Goal: Information Seeking & Learning: Learn about a topic

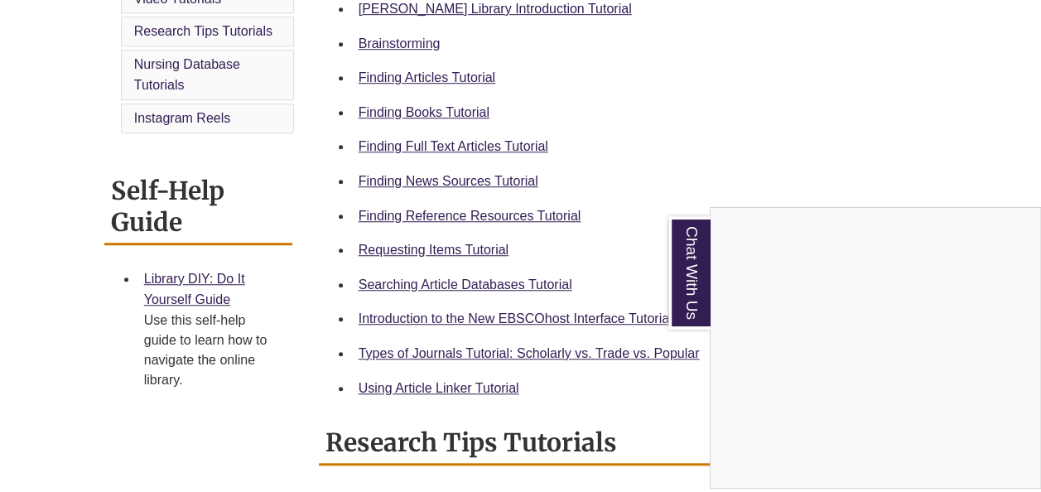
scroll to position [535, 0]
click at [495, 210] on div "Chat With Us" at bounding box center [520, 246] width 1041 height 492
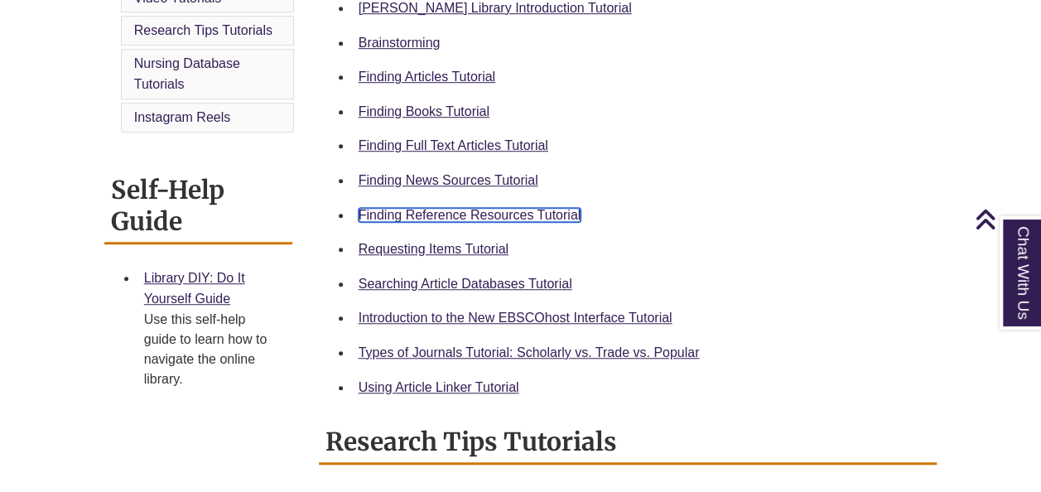
click at [493, 213] on link "Finding Reference Resources Tutorial" at bounding box center [469, 215] width 223 height 14
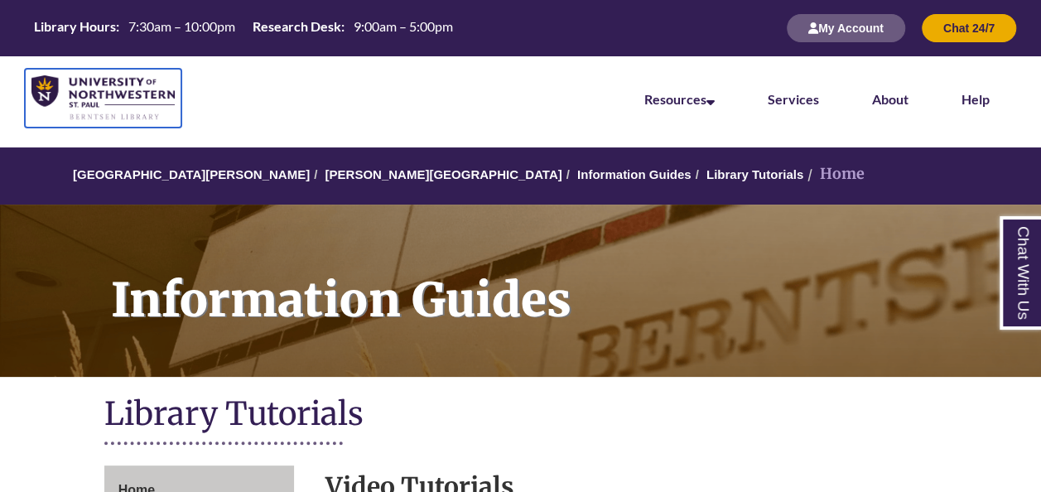
click at [140, 99] on img at bounding box center [102, 98] width 143 height 46
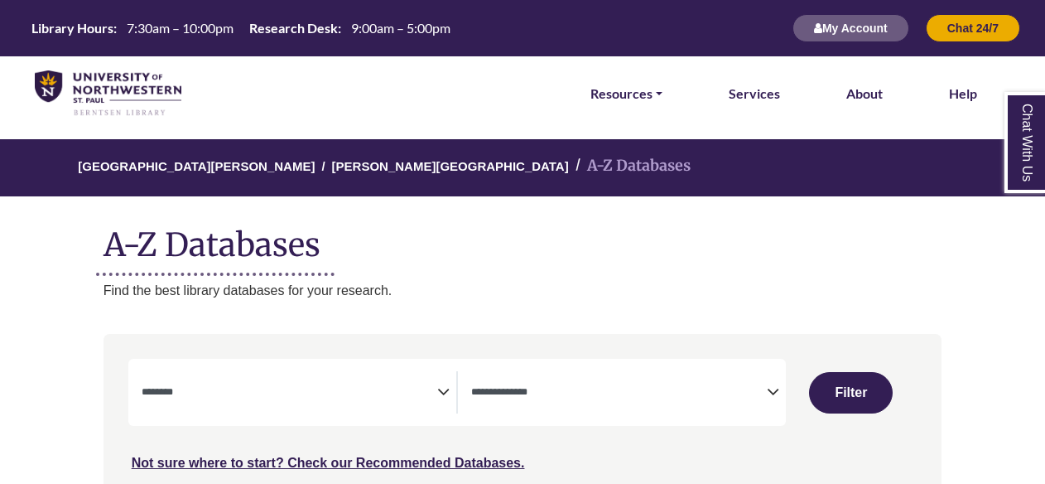
select select "Database Subject Filter"
select select "Database Types Filter"
select select "Database Subject Filter"
select select "Database Types Filter"
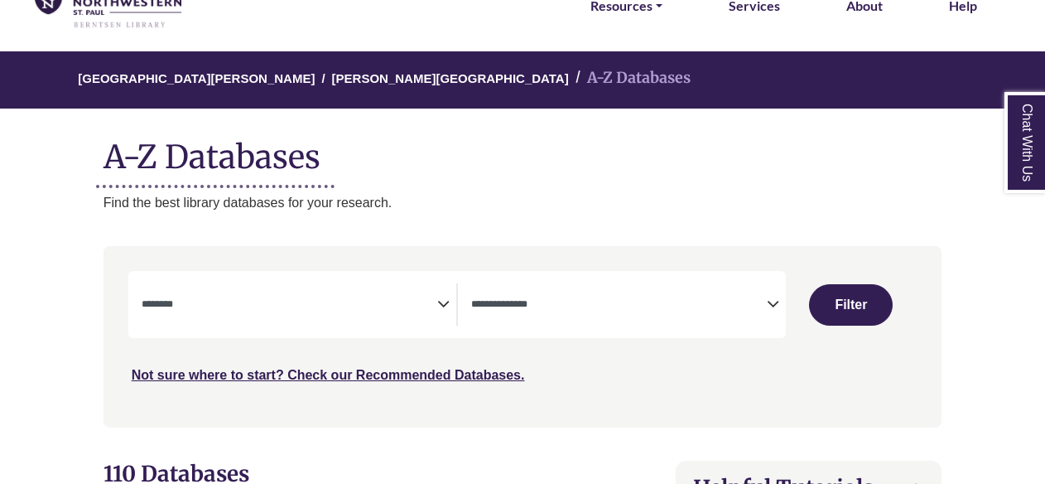
click at [426, 309] on textarea "Search" at bounding box center [290, 305] width 296 height 13
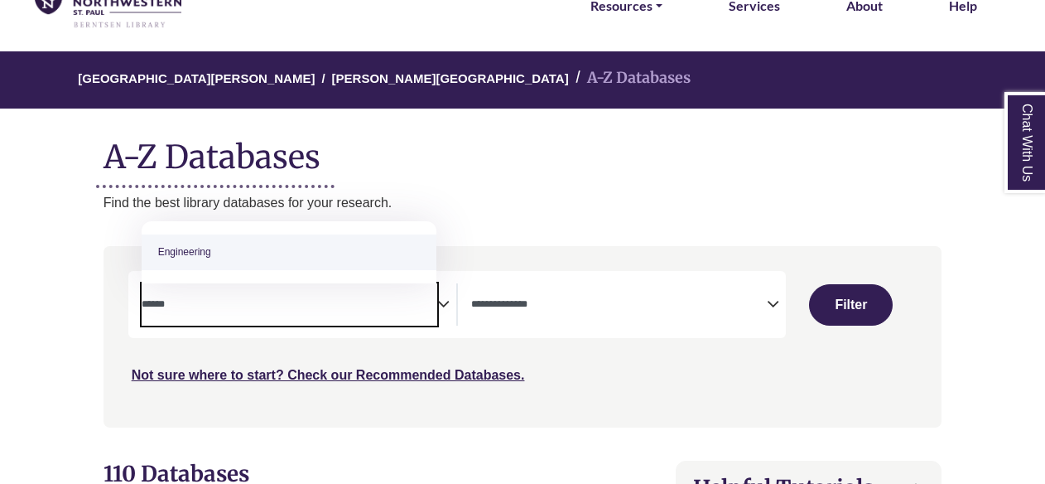
type textarea "******"
select select "******"
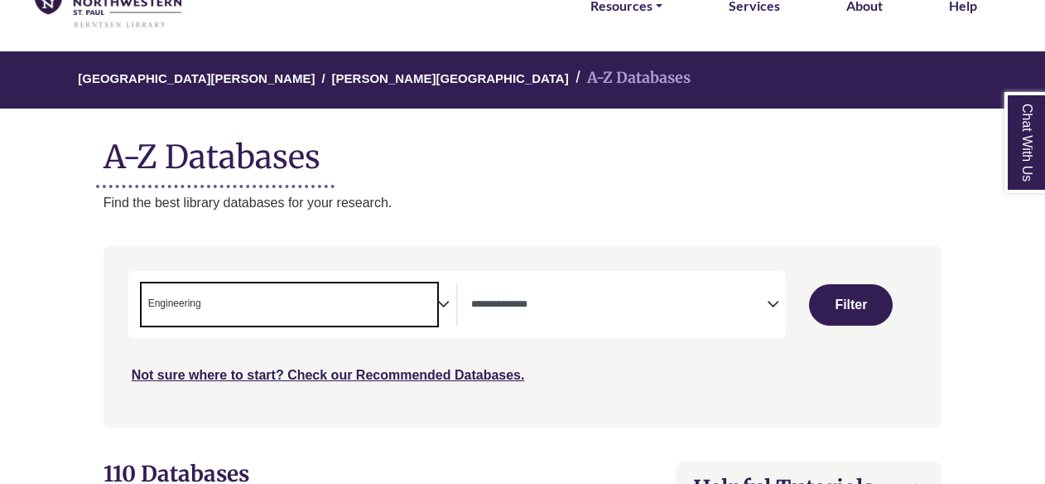
click at [581, 310] on textarea "Search" at bounding box center [619, 305] width 296 height 13
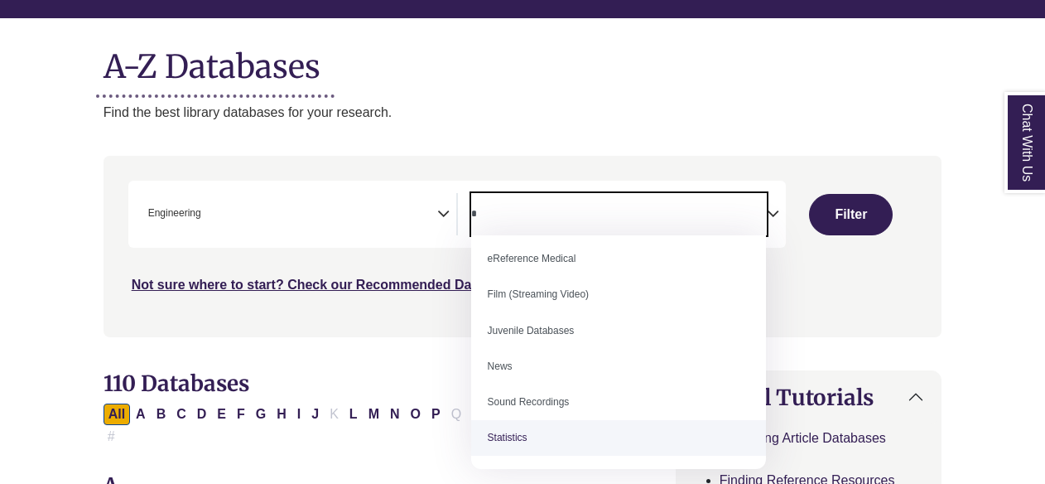
scroll to position [0, 0]
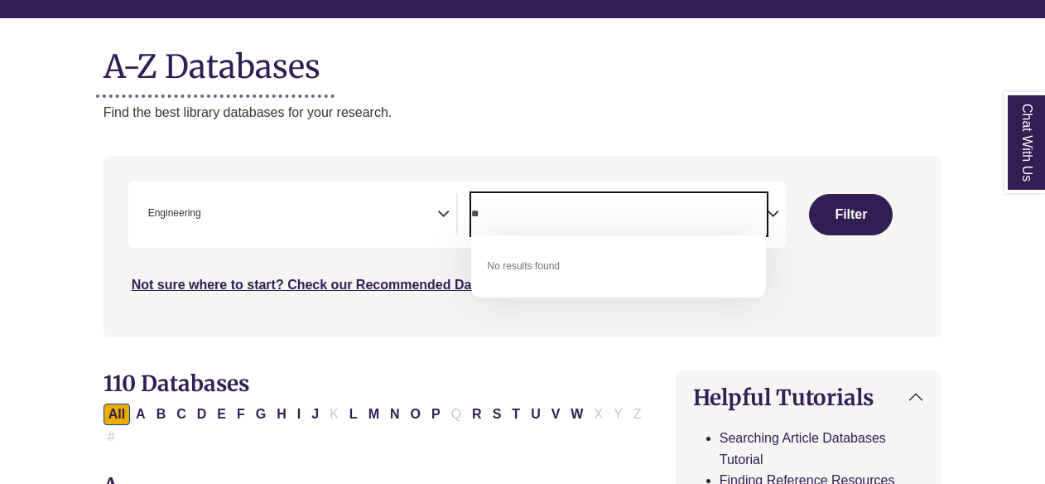
type textarea "*"
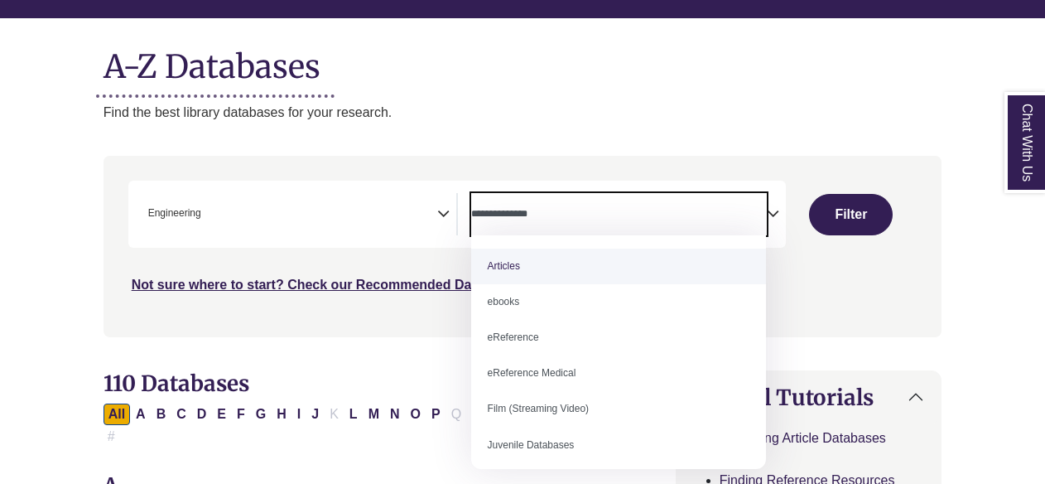
drag, startPoint x: 751, startPoint y: 214, endPoint x: 347, endPoint y: -61, distance: 489.1
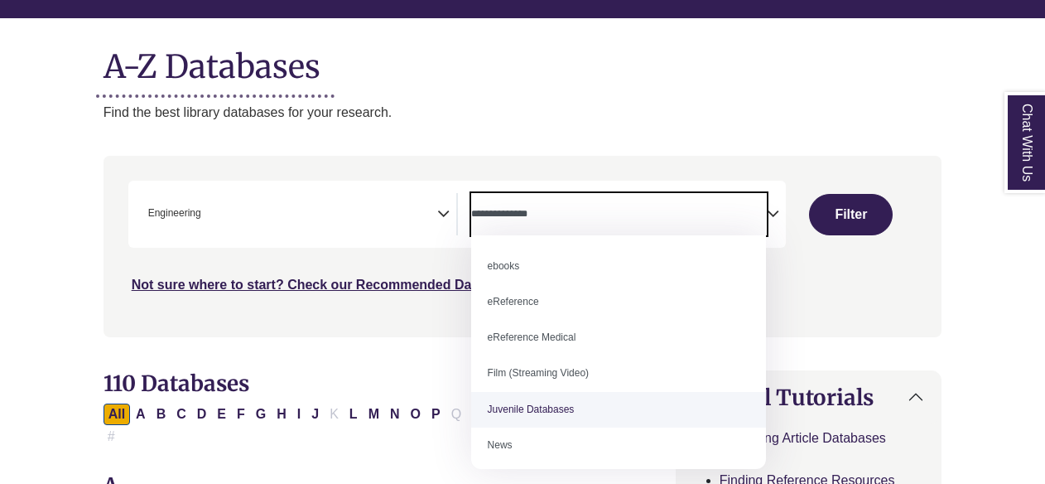
scroll to position [34, 0]
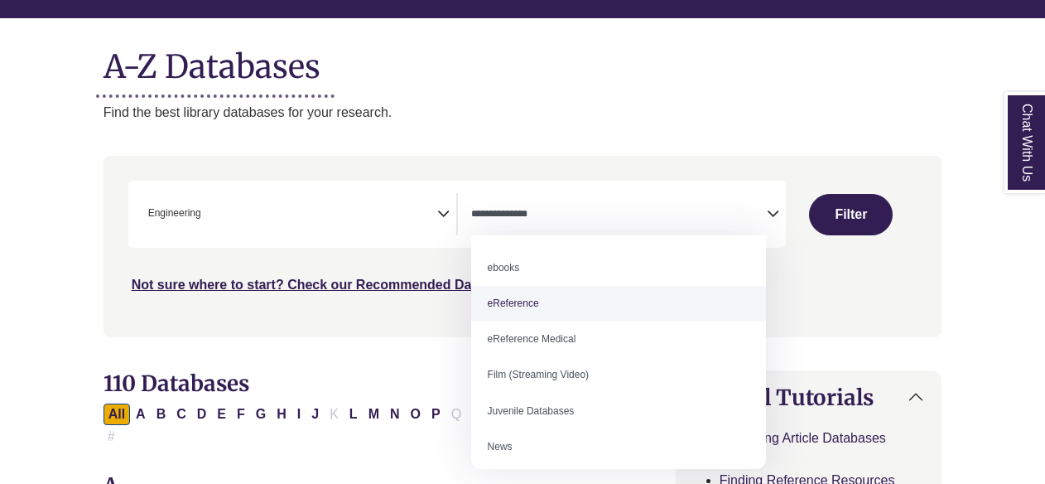
select select "*****"
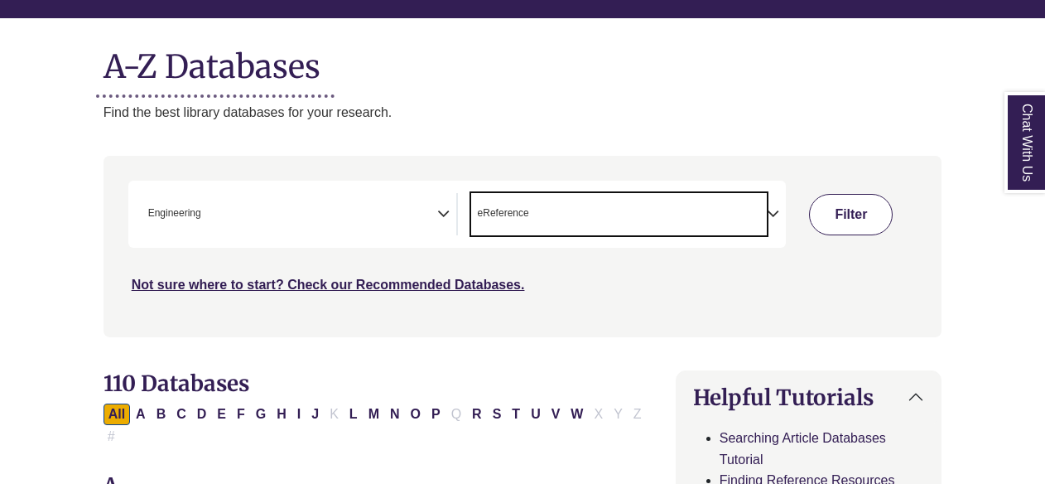
click at [847, 215] on button "Filter" at bounding box center [851, 214] width 84 height 41
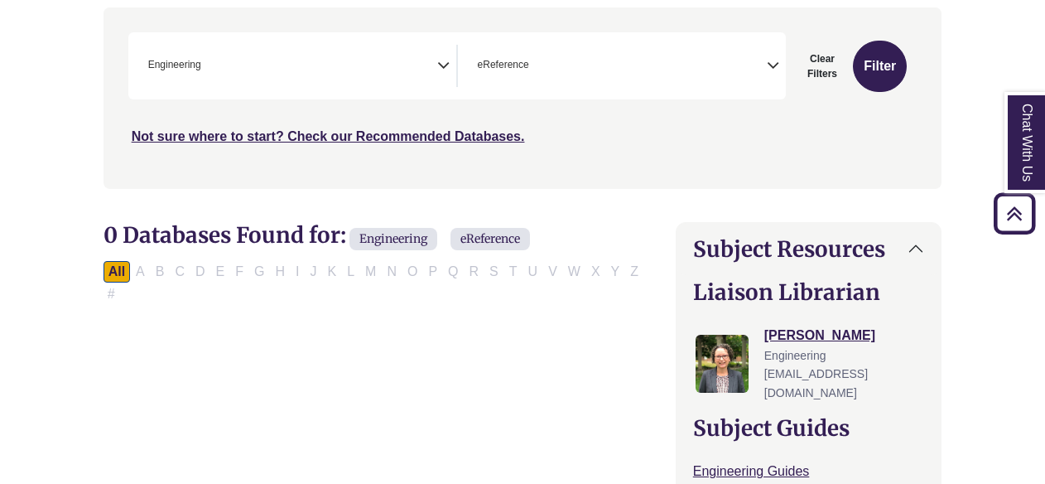
scroll to position [256, 0]
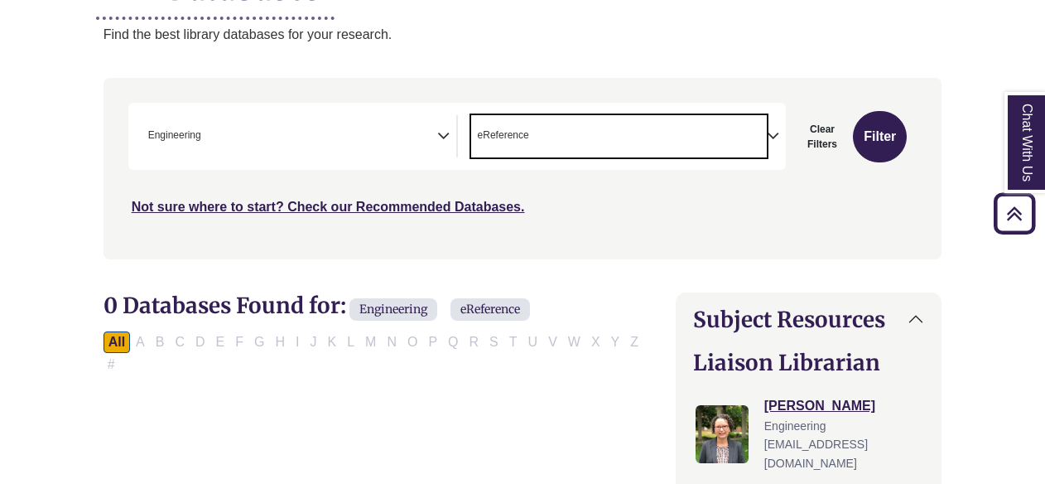
click at [571, 136] on span "× eReference" at bounding box center [619, 136] width 296 height 42
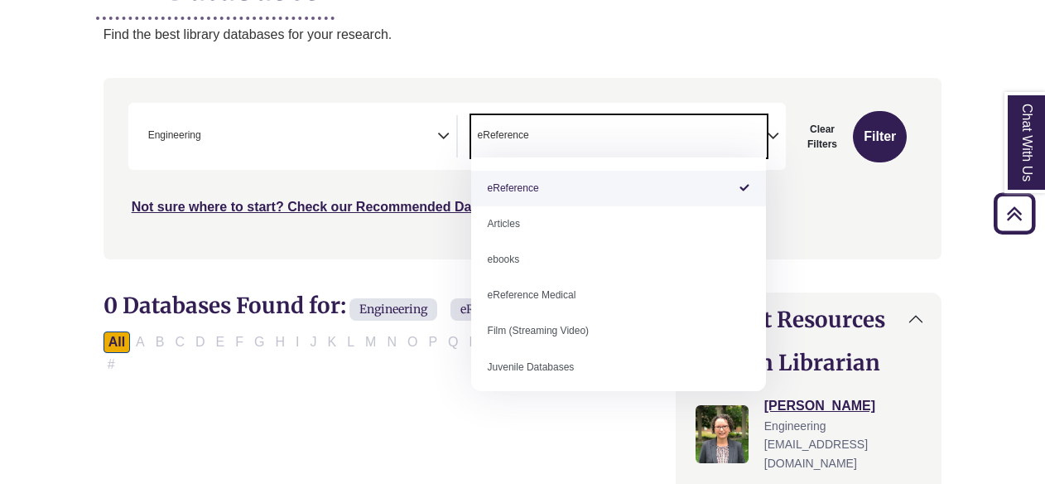
select select "Database Types Filter"
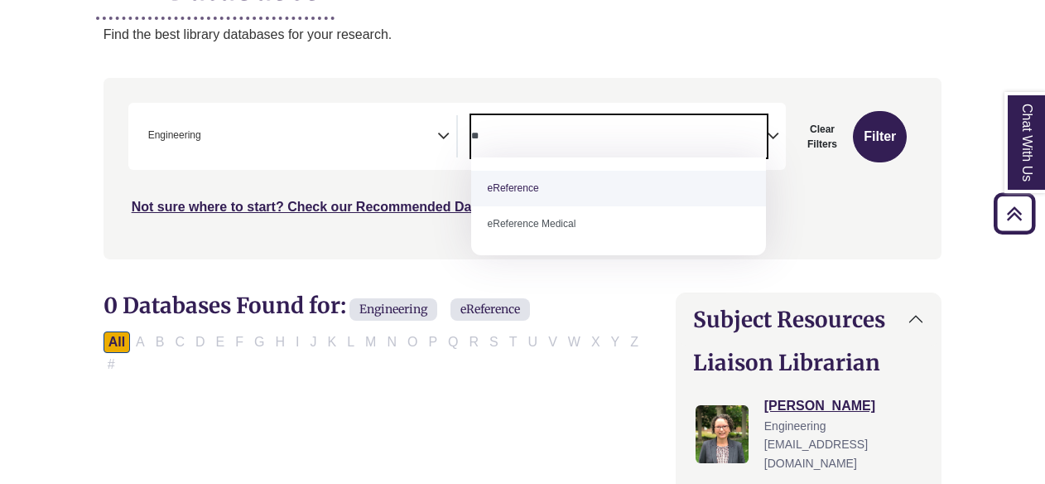
type textarea "*"
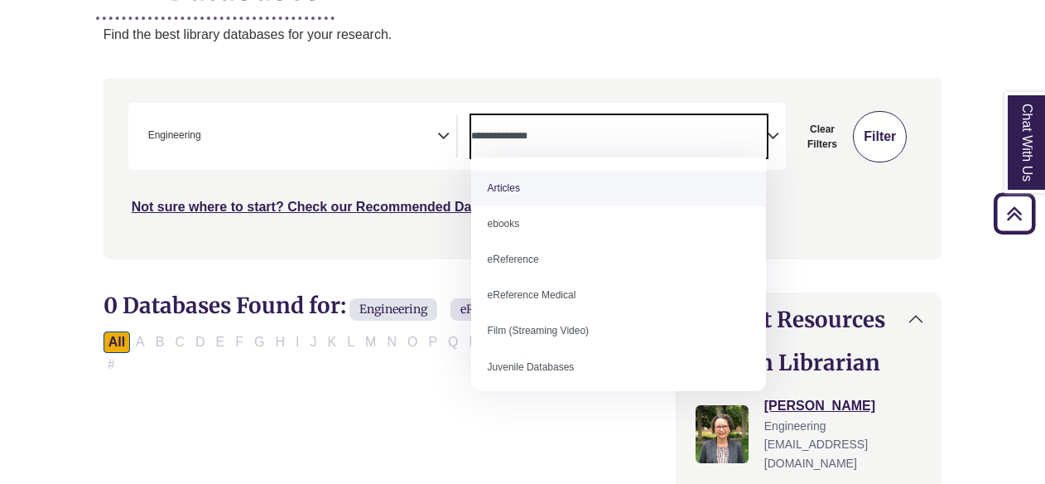
click at [873, 142] on button "Filter" at bounding box center [880, 136] width 54 height 51
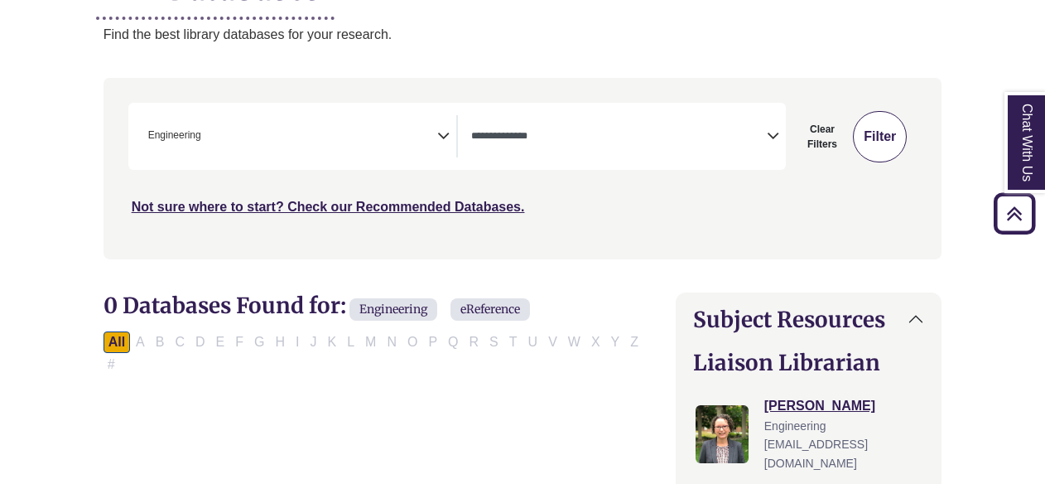
select select "Database Types Filter"
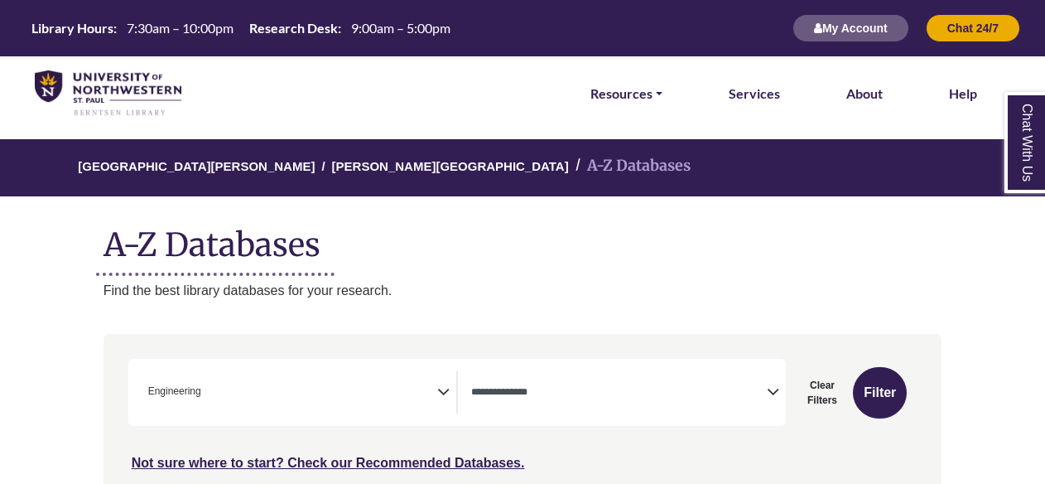
click at [224, 394] on span "× Engineering" at bounding box center [290, 392] width 296 height 42
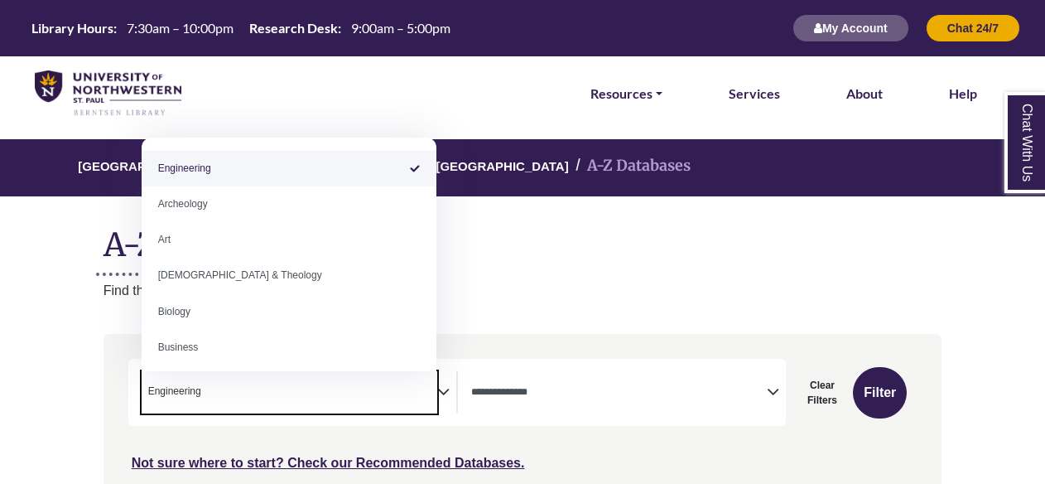
select select "Database Subject Filter"
type textarea "*"
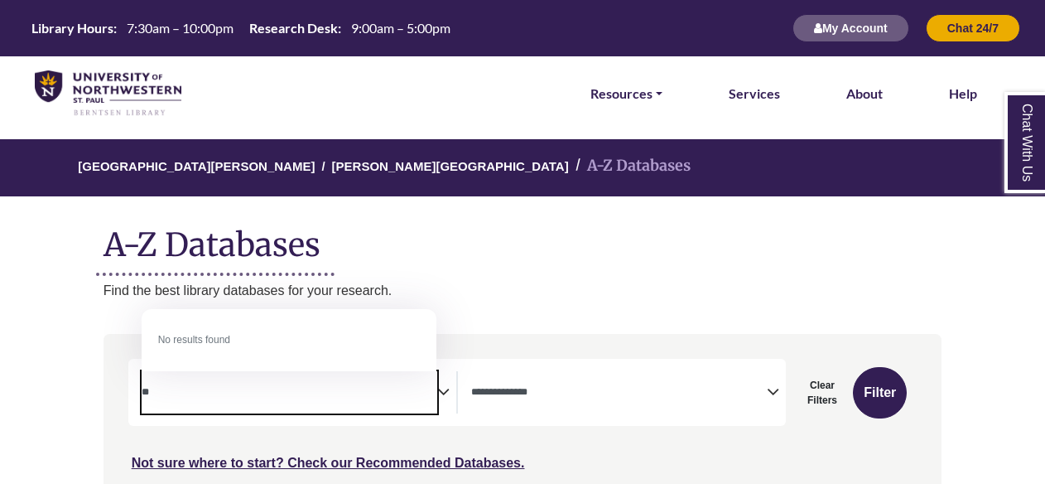
type textarea "*"
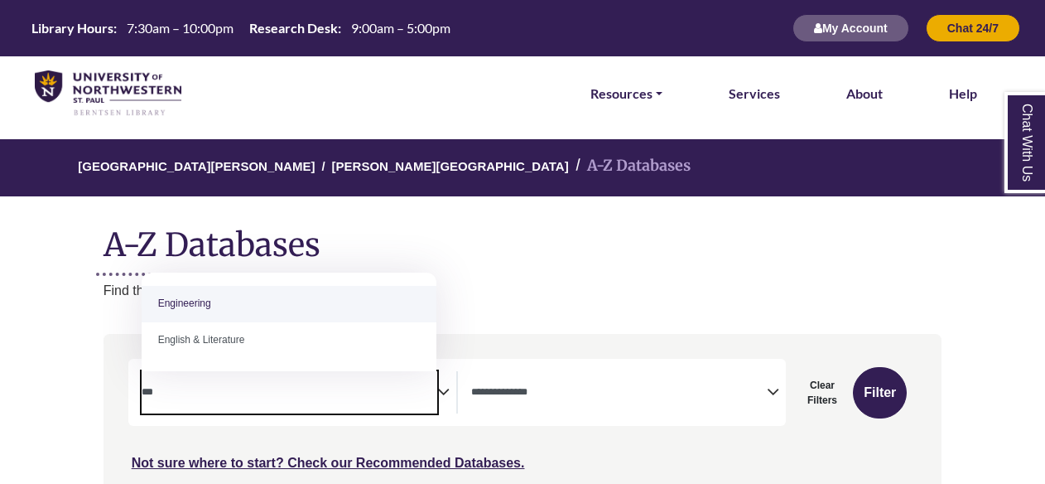
type textarea "***"
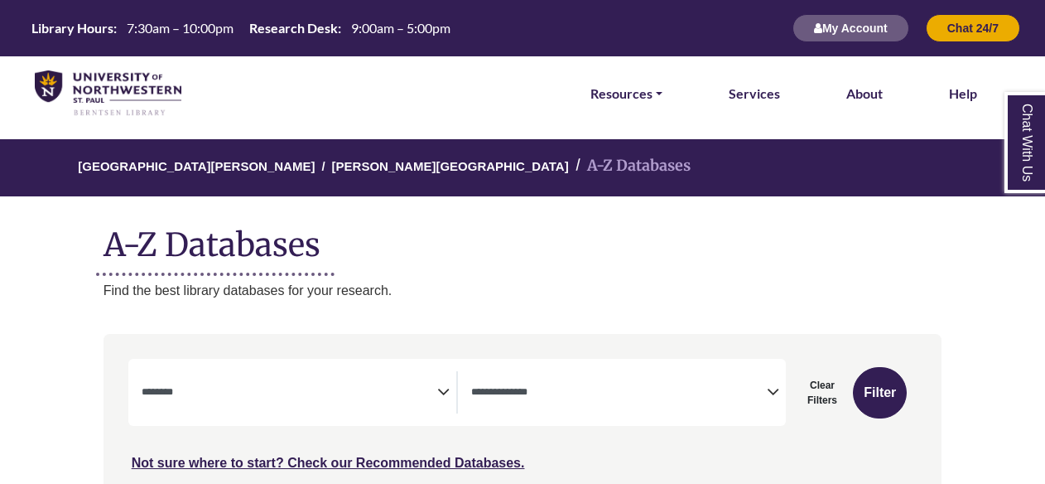
click at [337, 391] on textarea "Search" at bounding box center [290, 393] width 296 height 13
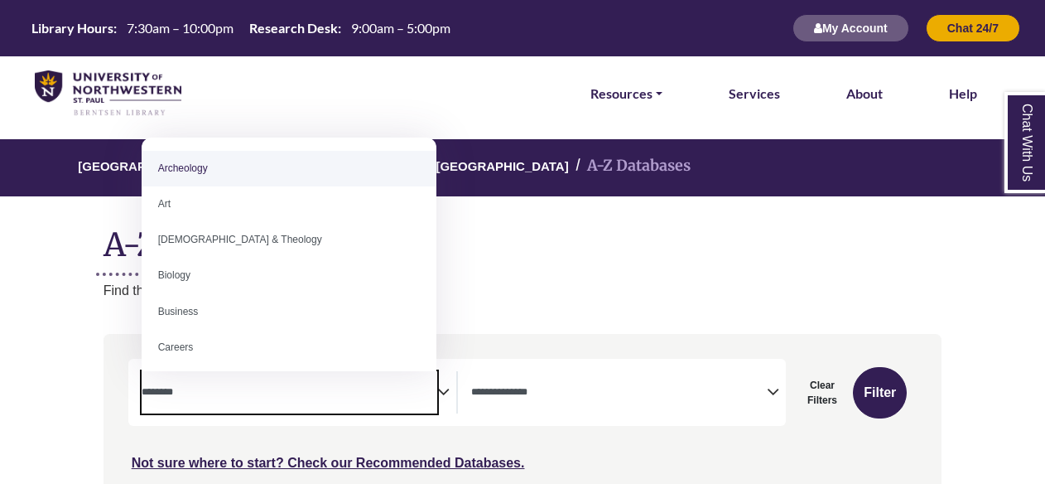
click at [337, 391] on textarea "Search" at bounding box center [290, 393] width 296 height 13
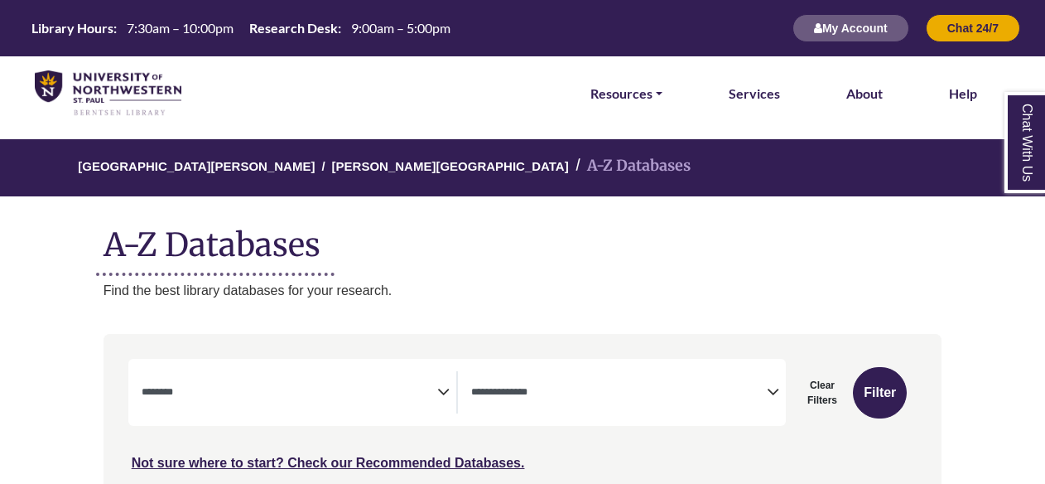
click at [733, 366] on div "**********" at bounding box center [456, 391] width 657 height 67
click at [751, 387] on textarea "Search" at bounding box center [619, 393] width 296 height 13
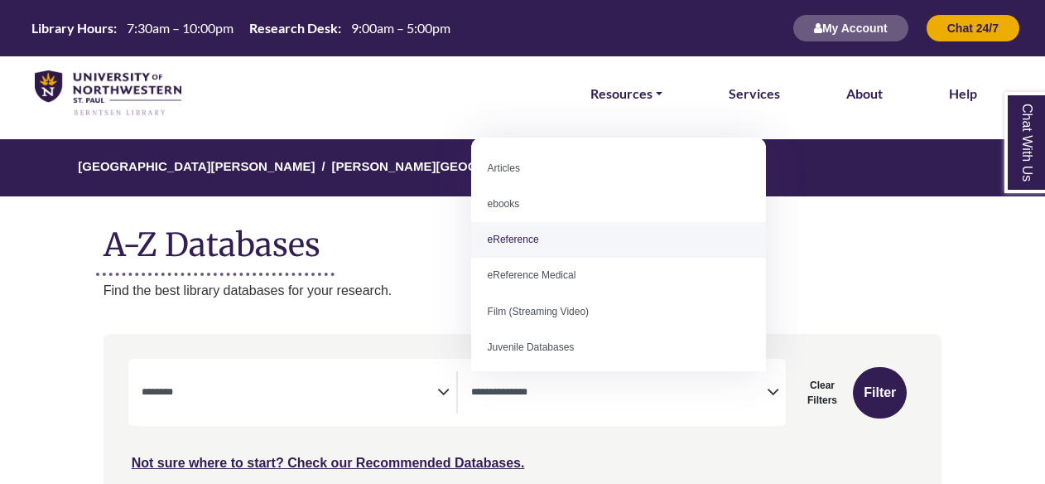
select select "*****"
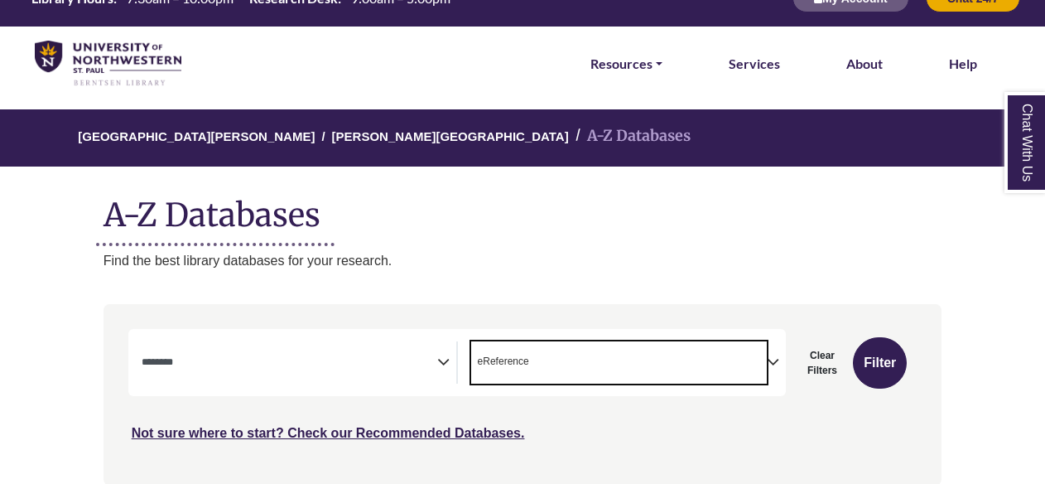
scroll to position [31, 0]
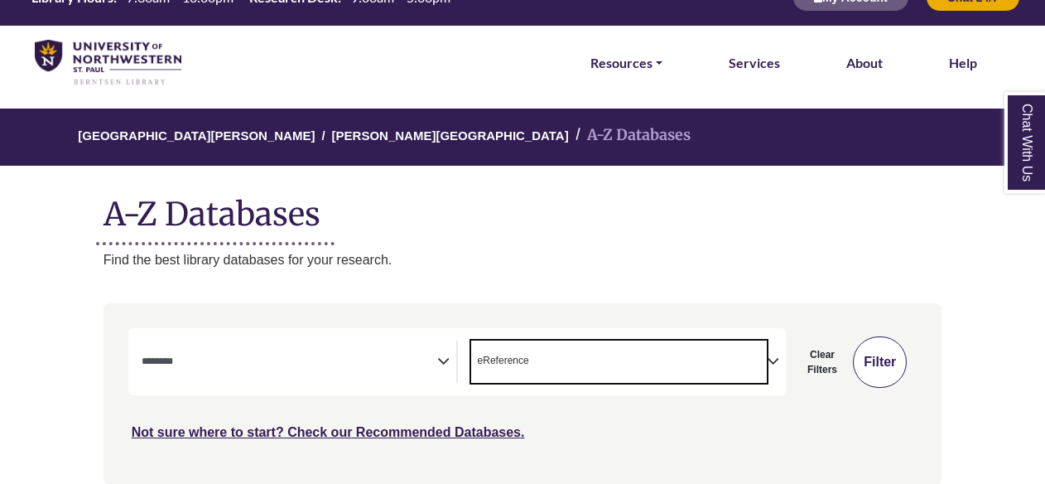
click at [893, 370] on button "Filter" at bounding box center [880, 361] width 54 height 51
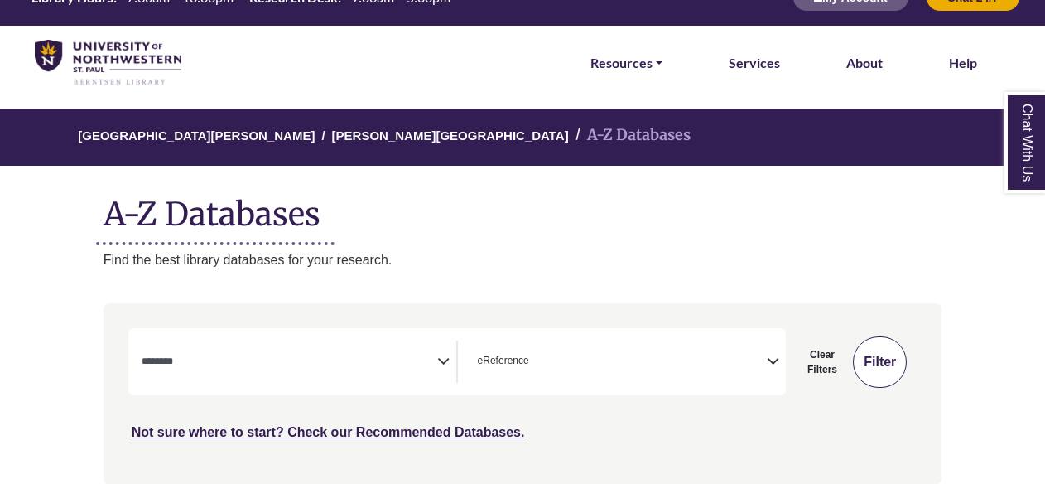
select select "Database Subject Filter"
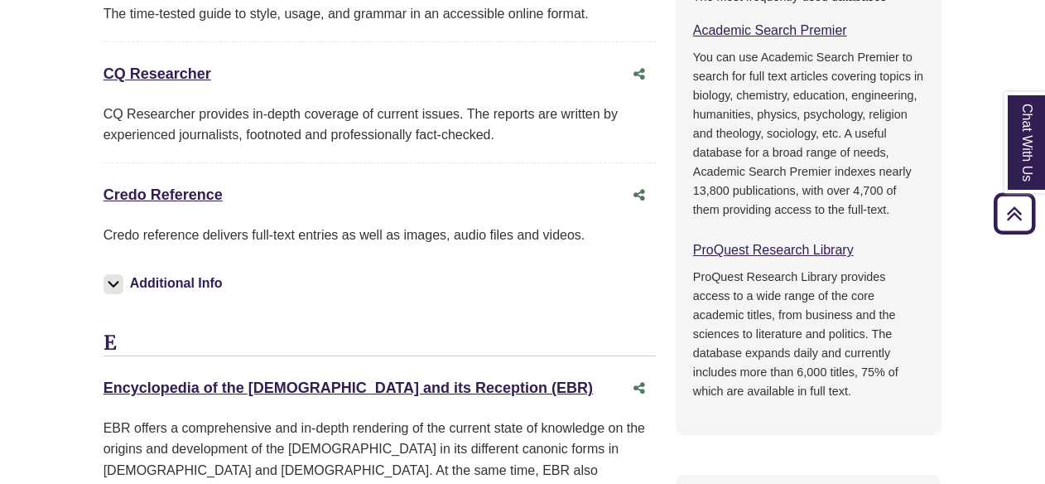
scroll to position [989, 0]
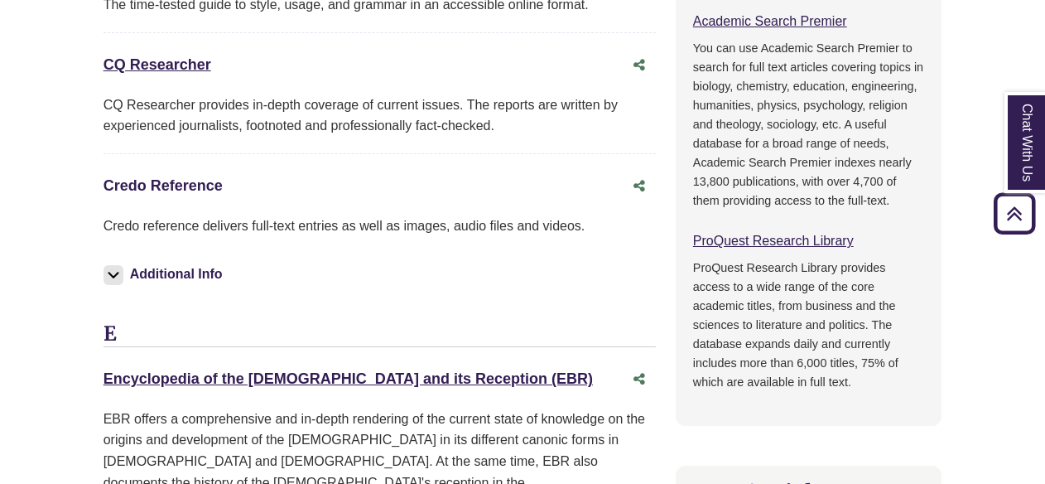
click at [198, 177] on link "Credo Reference This link opens in a new window" at bounding box center [162, 185] width 119 height 17
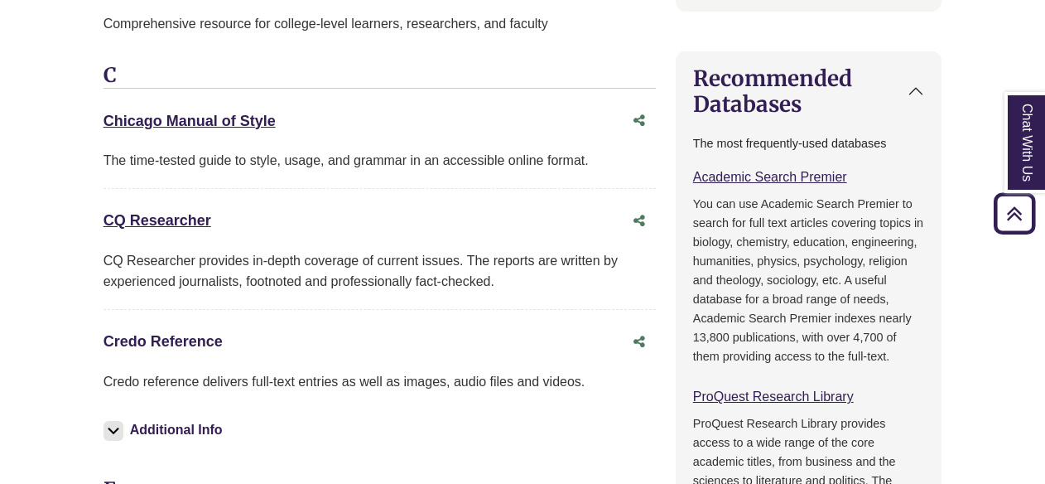
scroll to position [864, 0]
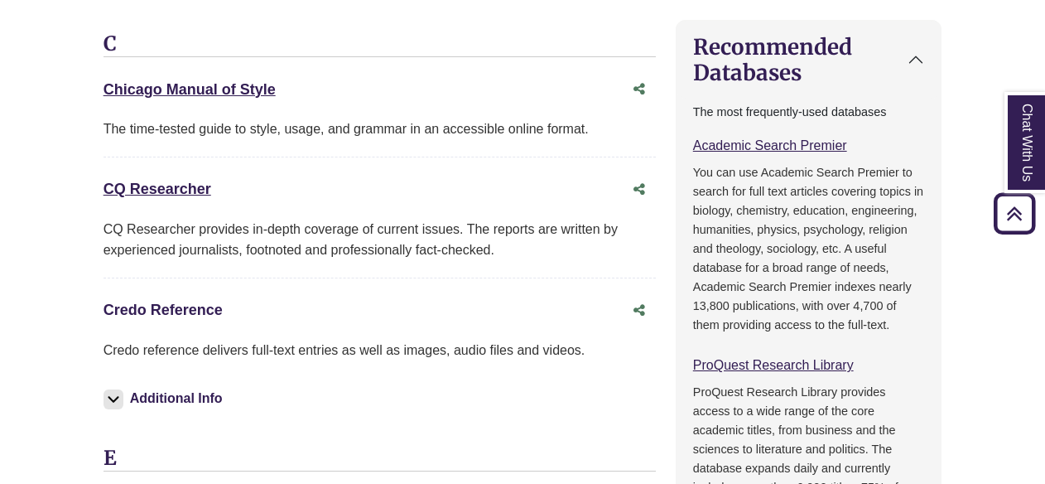
click at [212, 301] on link "Credo Reference This link opens in a new window" at bounding box center [162, 309] width 119 height 17
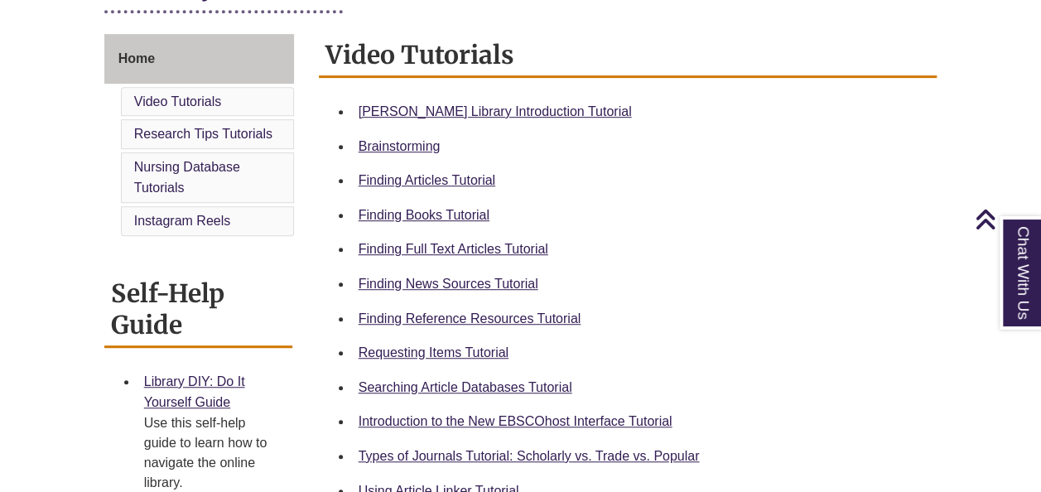
scroll to position [435, 0]
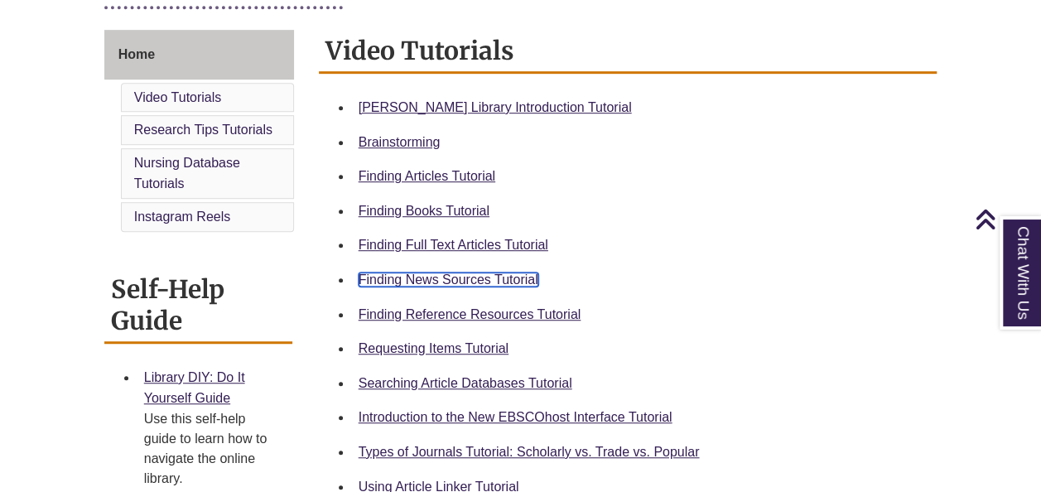
click at [455, 281] on link "Finding News Sources Tutorial" at bounding box center [448, 279] width 180 height 14
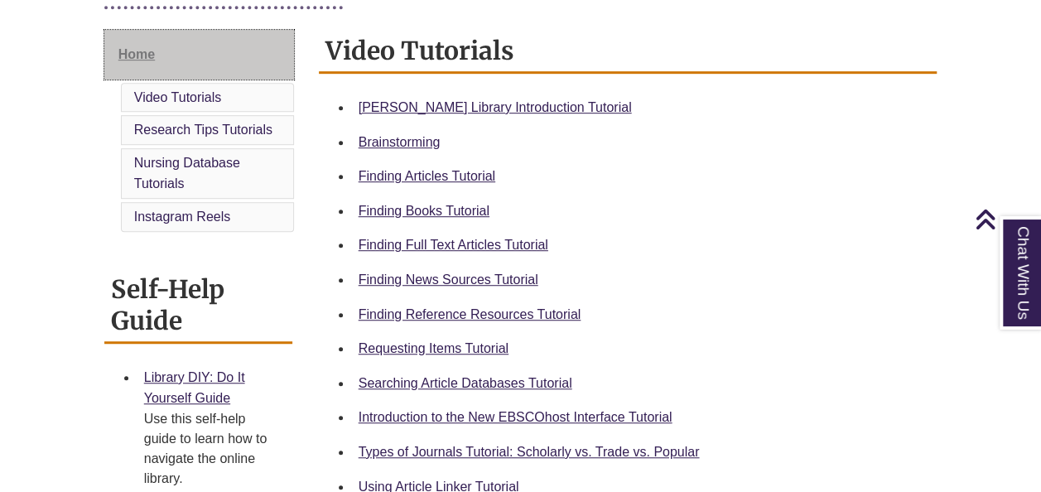
scroll to position [0, 0]
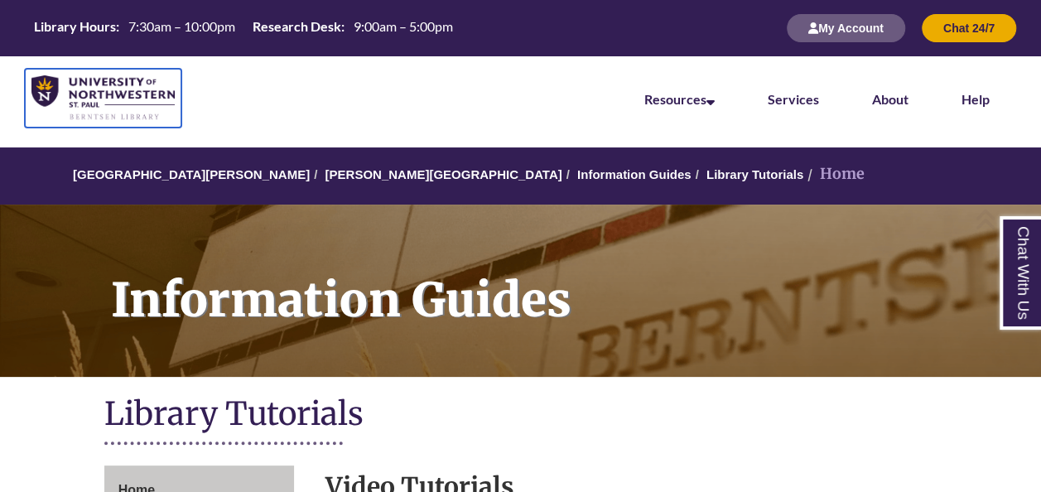
click at [101, 92] on img at bounding box center [102, 98] width 143 height 46
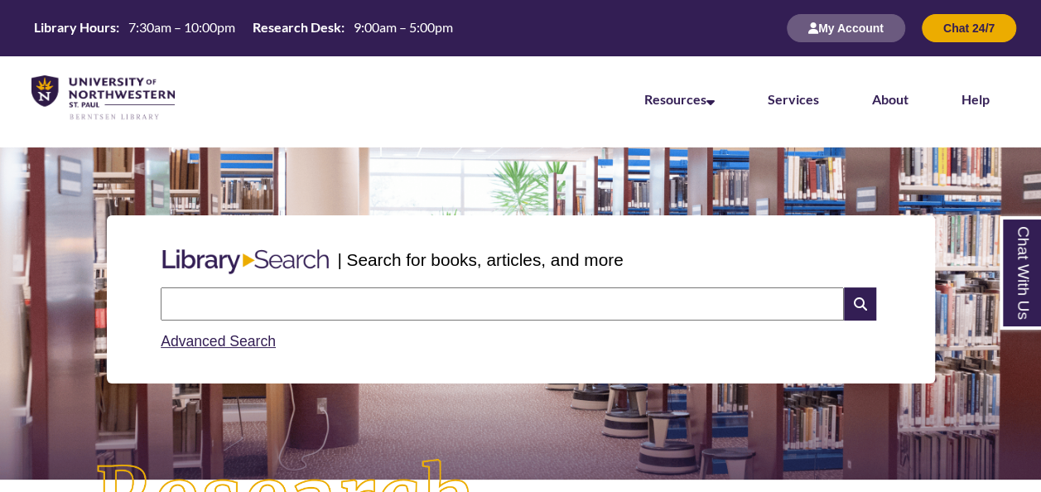
click at [421, 314] on input "text" at bounding box center [502, 303] width 683 height 33
type input "**********"
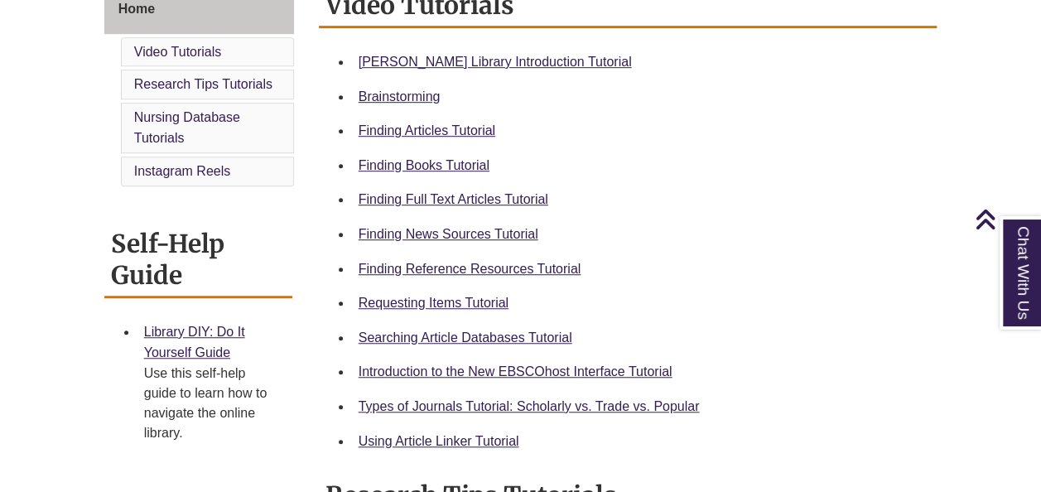
scroll to position [465, 0]
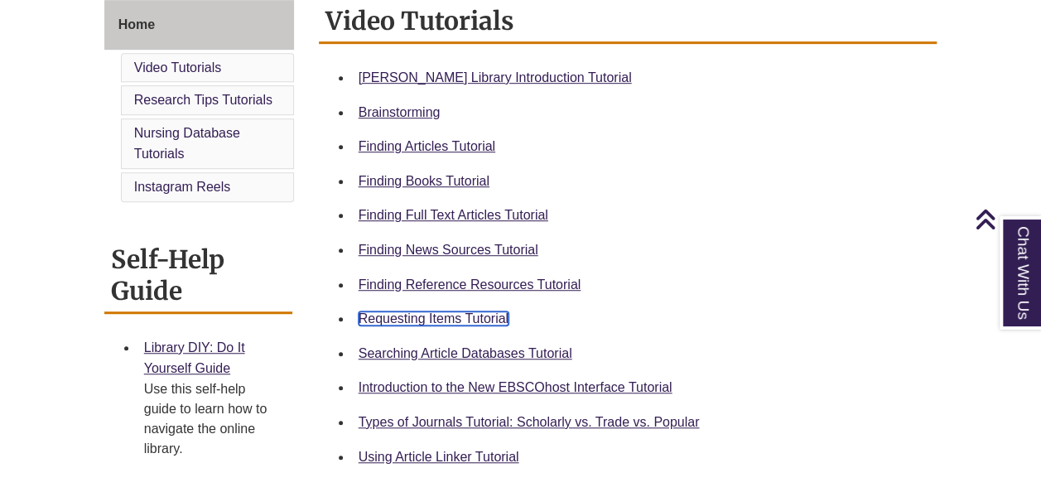
click at [464, 321] on link "Requesting Items Tutorial" at bounding box center [433, 318] width 150 height 14
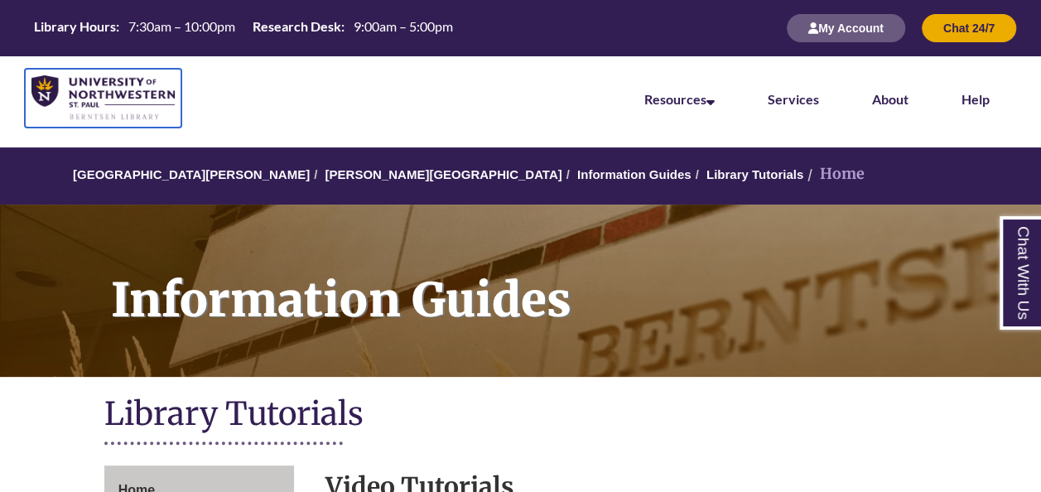
click at [132, 91] on img at bounding box center [102, 98] width 143 height 46
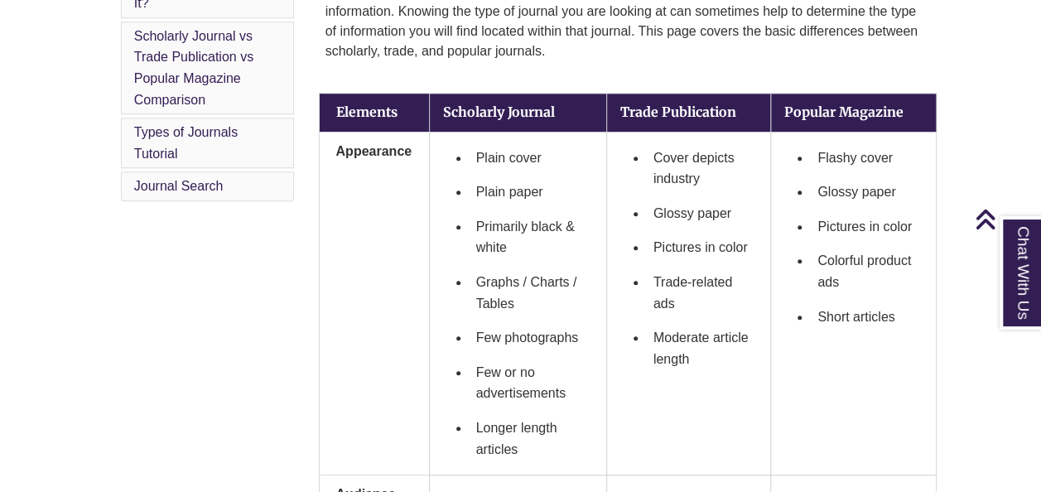
scroll to position [550, 0]
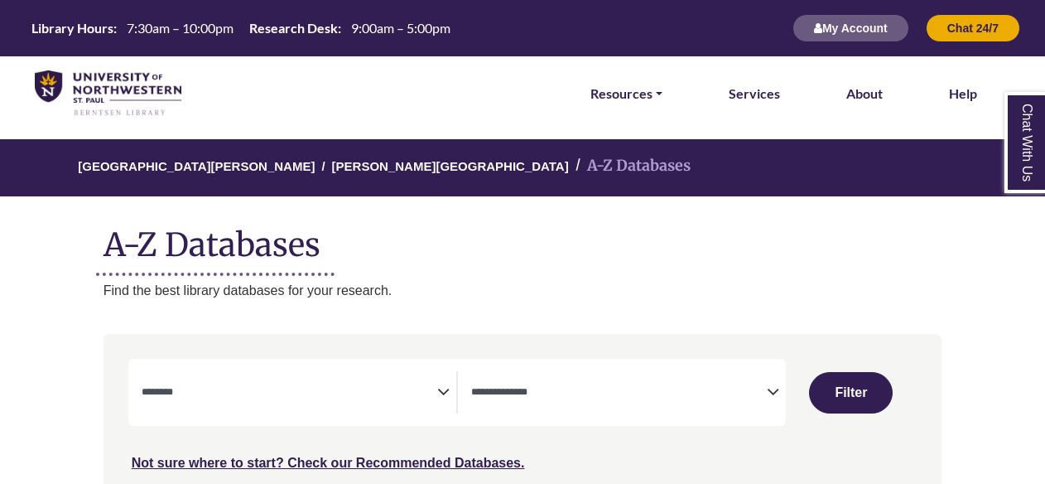
select select "Database Subject Filter"
select select "Database Types Filter"
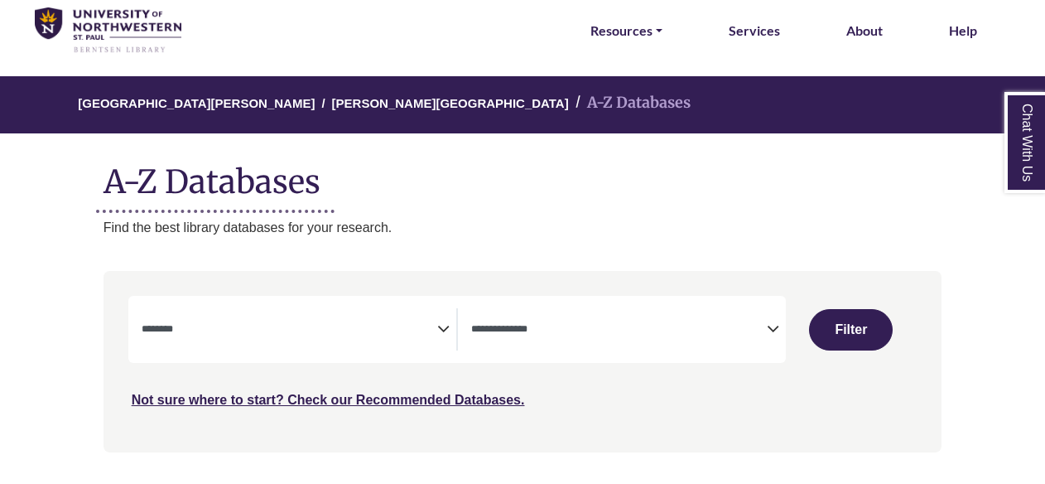
click at [291, 325] on textarea "Search" at bounding box center [290, 330] width 296 height 13
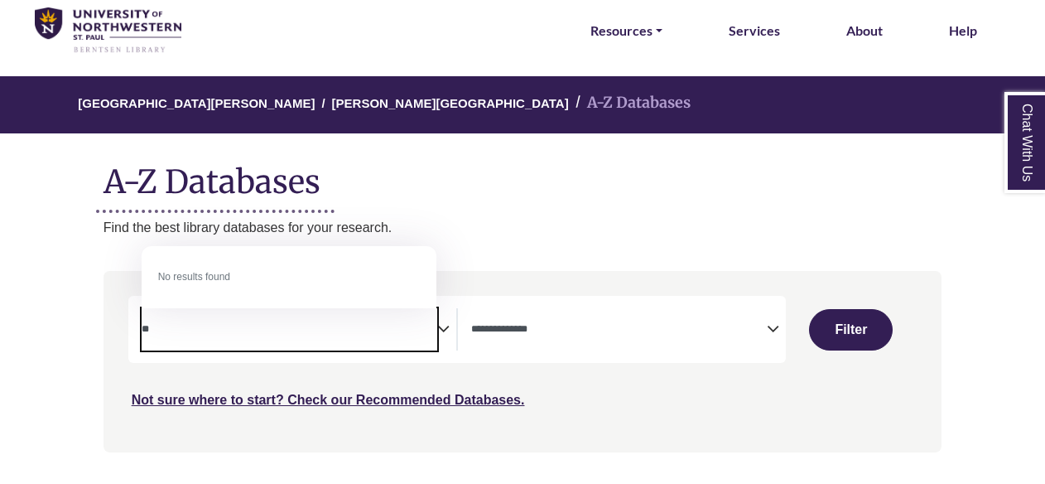
type textarea "*"
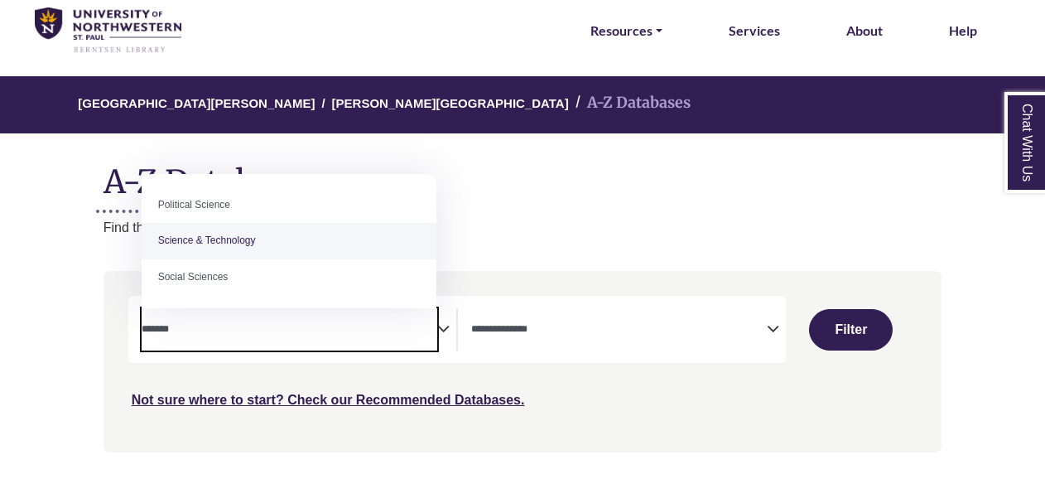
type textarea "*******"
select select "*****"
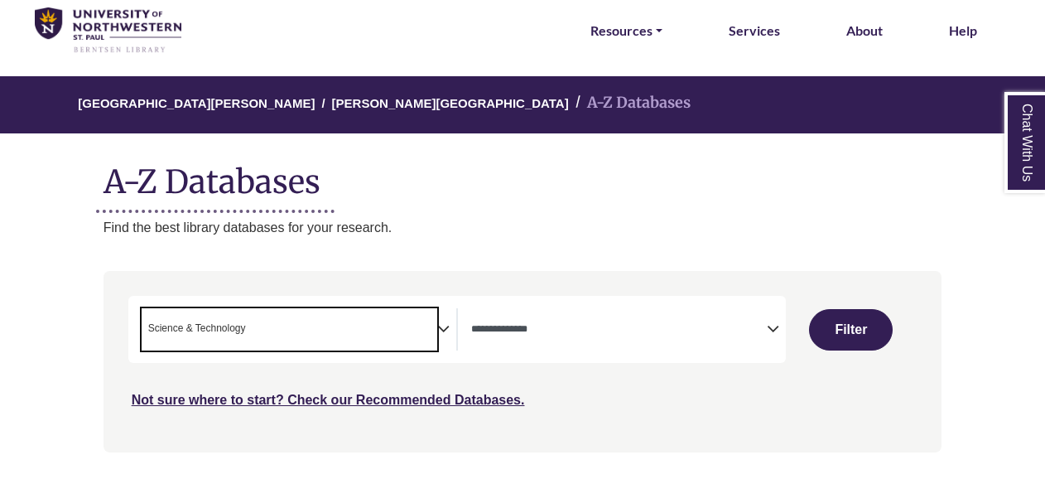
scroll to position [651, 0]
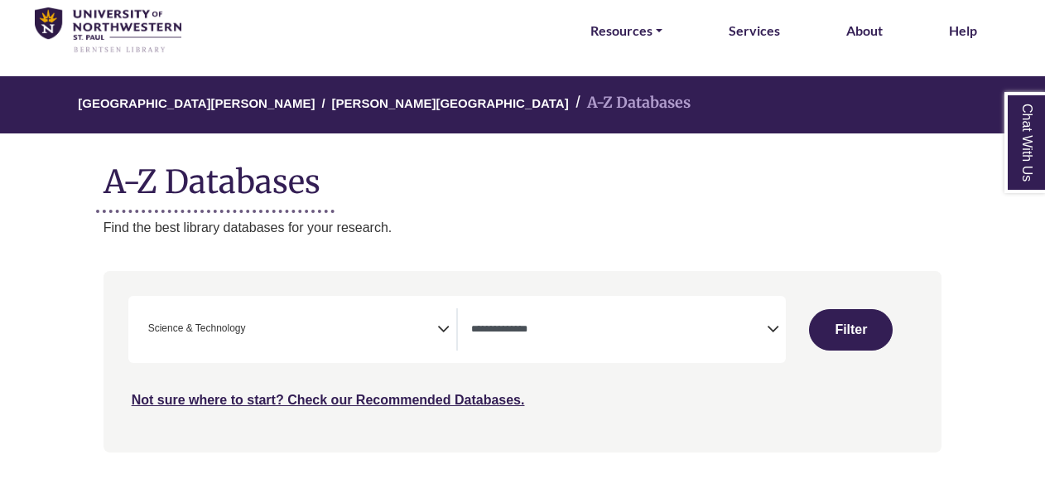
click at [873, 306] on div "Clear Filters Filter" at bounding box center [852, 329] width 132 height 67
click at [863, 325] on button "Filter" at bounding box center [851, 329] width 84 height 41
select select "Database Types Filter"
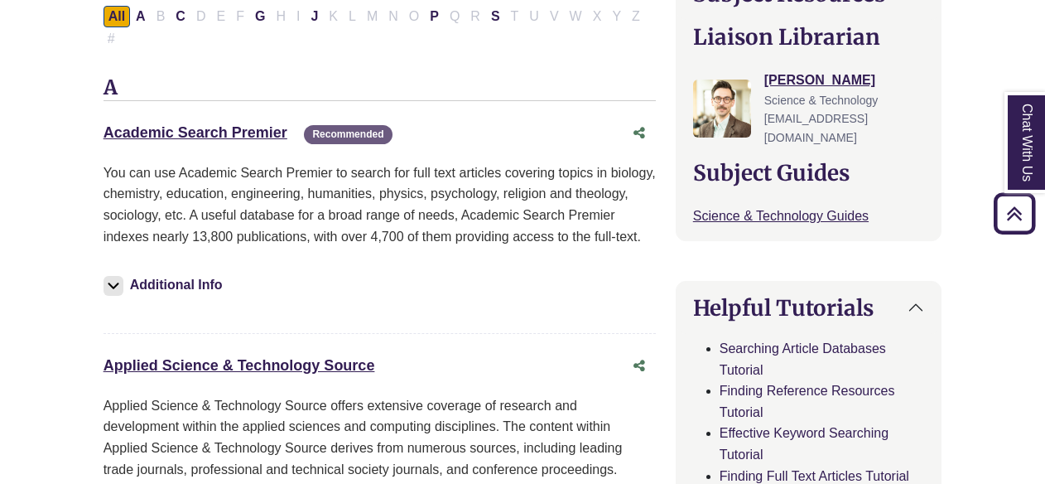
scroll to position [525, 0]
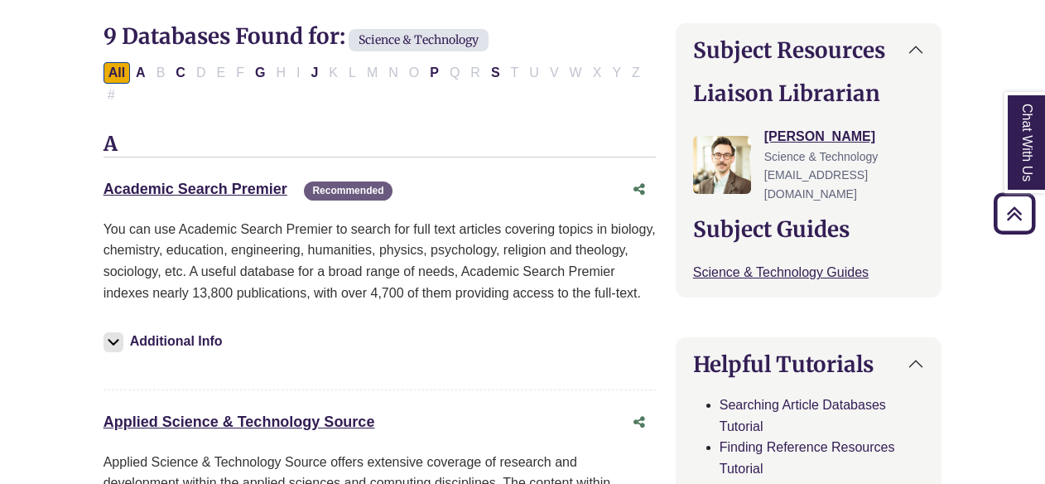
click at [250, 177] on div "Academic Search Premier This link opens in a new window Recommended" at bounding box center [362, 189] width 519 height 24
click at [252, 180] on link "Academic Search Premier This link opens in a new window" at bounding box center [195, 188] width 184 height 17
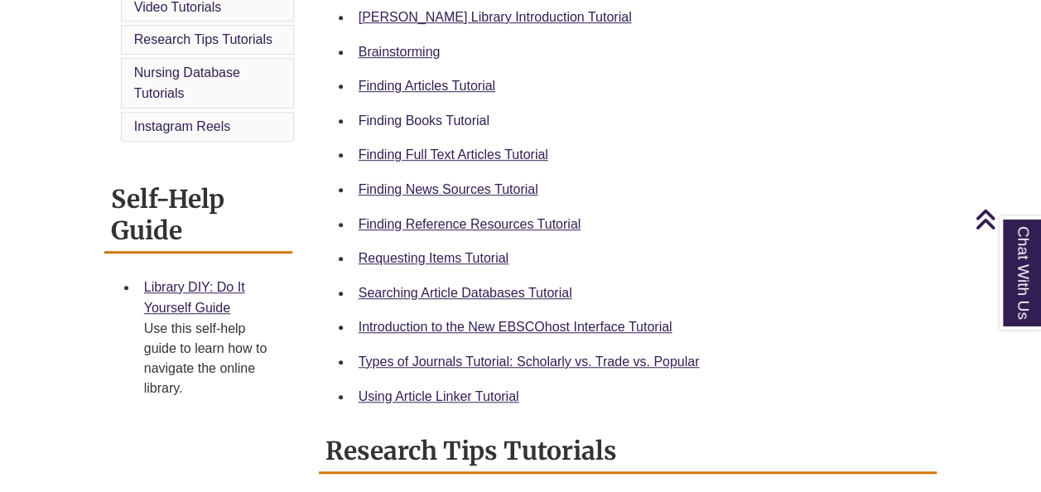
scroll to position [528, 0]
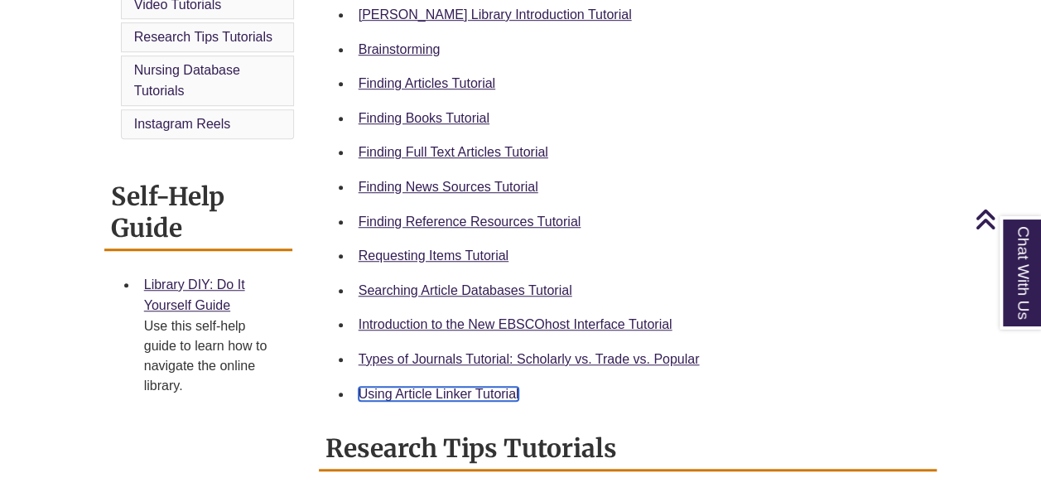
click at [459, 391] on link "Using Article Linker Tutorial" at bounding box center [438, 394] width 161 height 14
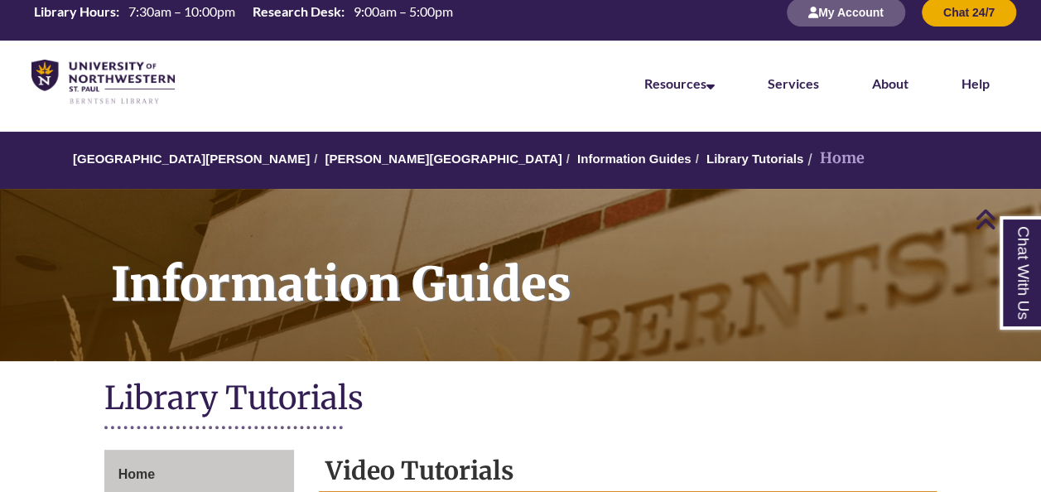
scroll to position [0, 0]
